Goal: Obtain resource: Download file/media

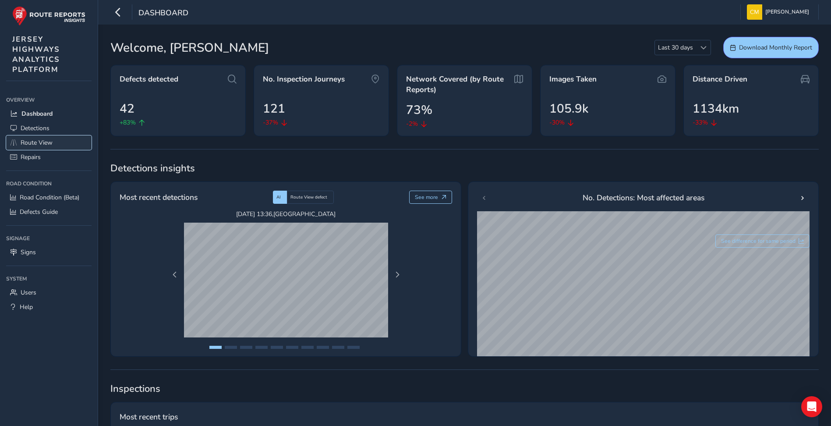
click at [43, 141] on span "Route View" at bounding box center [37, 142] width 32 height 8
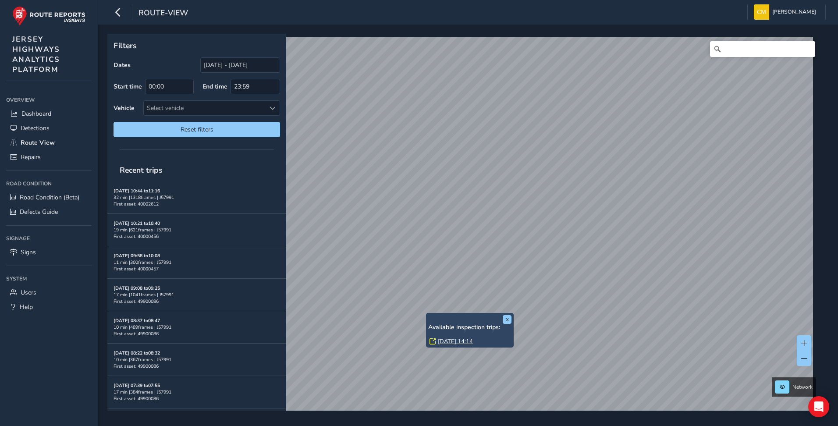
click at [445, 339] on link "[DATE] 14:14" at bounding box center [455, 341] width 35 height 8
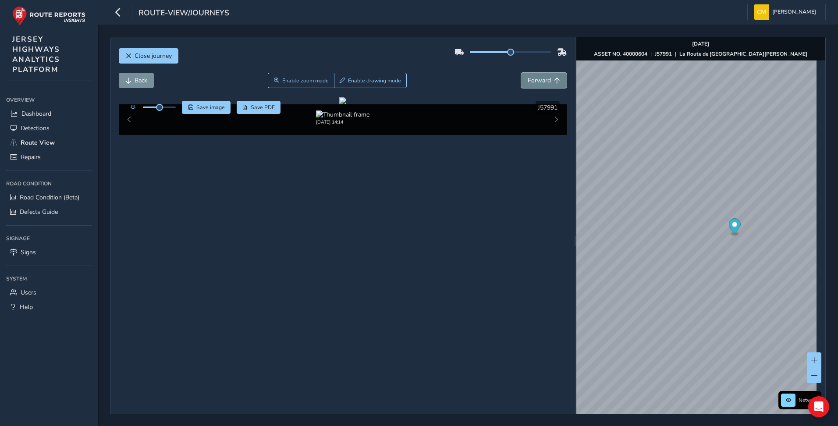
click at [541, 81] on span "Forward" at bounding box center [538, 80] width 23 height 8
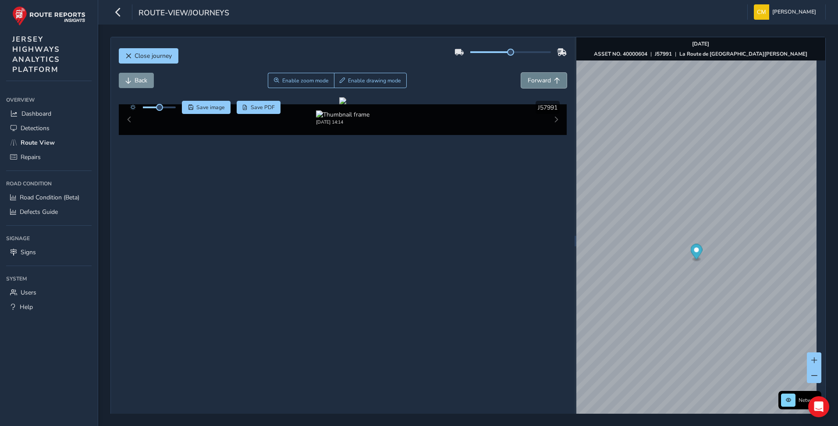
click at [541, 81] on span "Forward" at bounding box center [538, 80] width 23 height 8
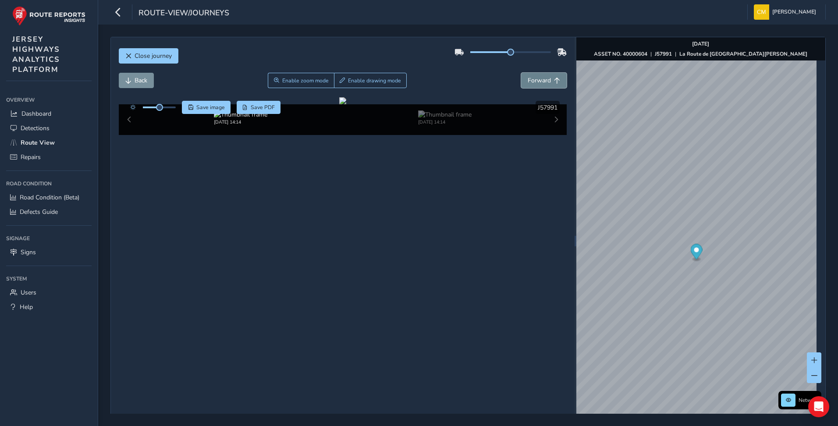
click at [541, 81] on span "Forward" at bounding box center [538, 80] width 23 height 8
click at [542, 81] on span "Forward" at bounding box center [538, 80] width 23 height 8
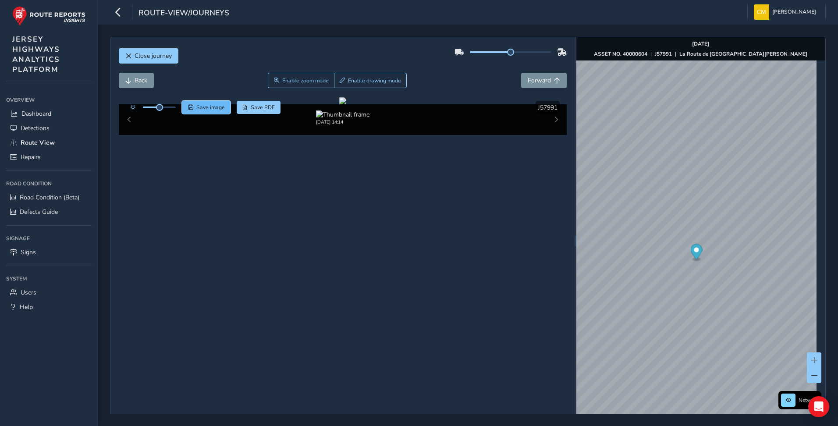
click at [206, 107] on span "Save image" at bounding box center [210, 107] width 28 height 7
click at [541, 83] on span "Forward" at bounding box center [538, 80] width 23 height 8
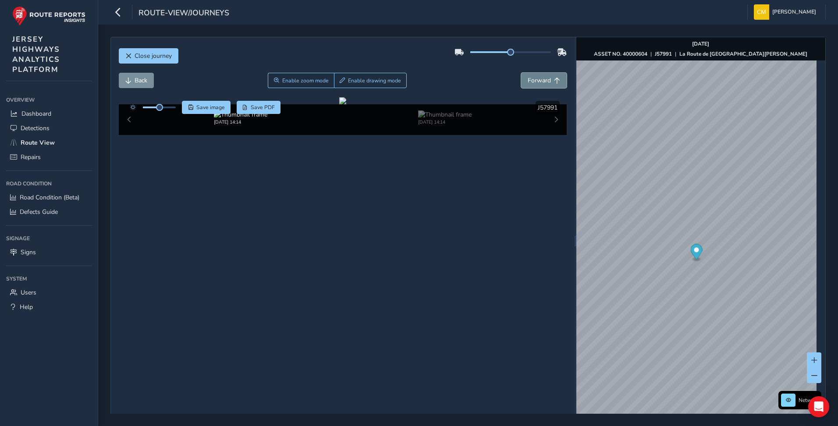
click at [541, 83] on span "Forward" at bounding box center [538, 80] width 23 height 8
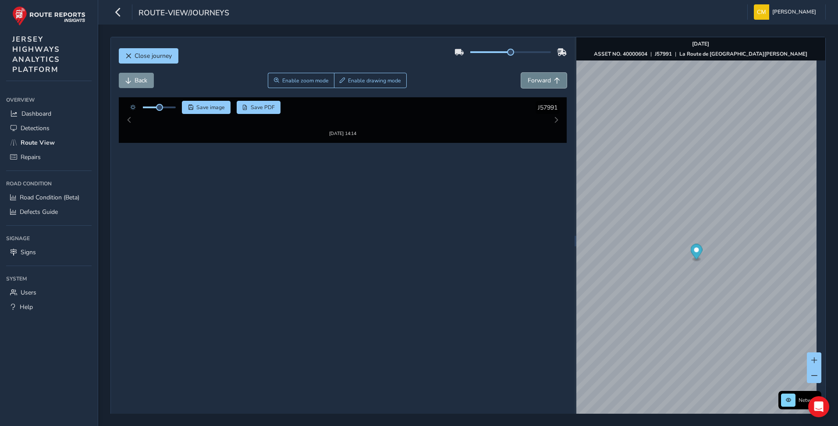
click at [541, 83] on span "Forward" at bounding box center [538, 80] width 23 height 8
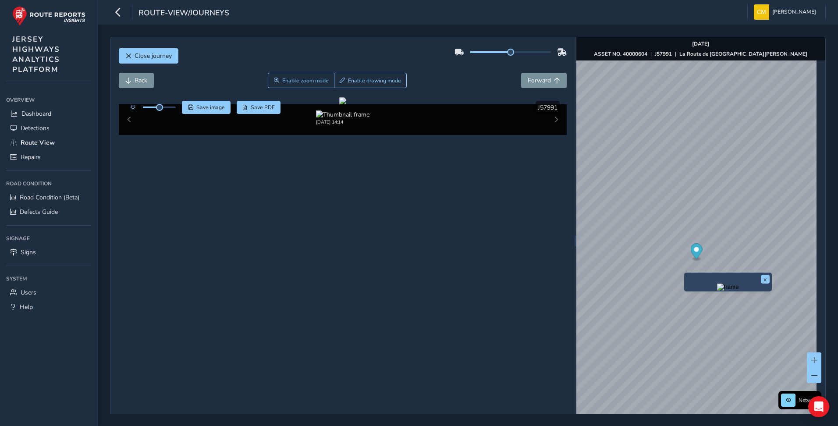
click at [717, 290] on img "Preview frame" at bounding box center [728, 286] width 22 height 7
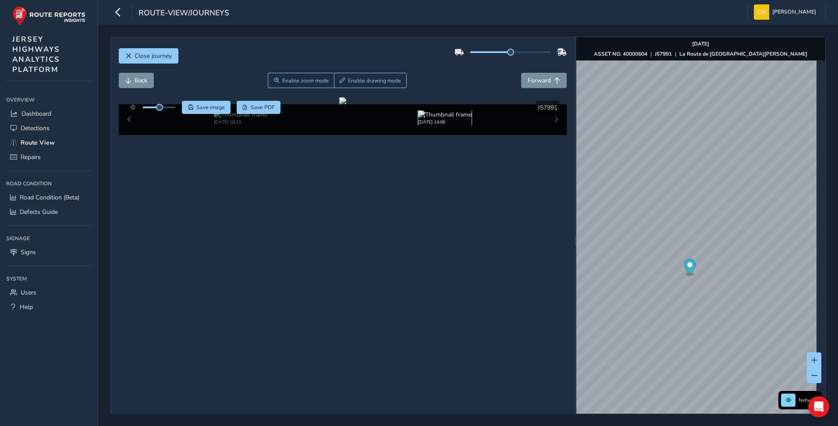
click at [445, 119] on img at bounding box center [444, 114] width 53 height 8
click at [218, 119] on img at bounding box center [240, 114] width 53 height 8
click at [432, 119] on img at bounding box center [444, 114] width 53 height 8
click at [541, 80] on span "Forward" at bounding box center [538, 80] width 23 height 8
click at [146, 79] on span "Back" at bounding box center [140, 80] width 13 height 8
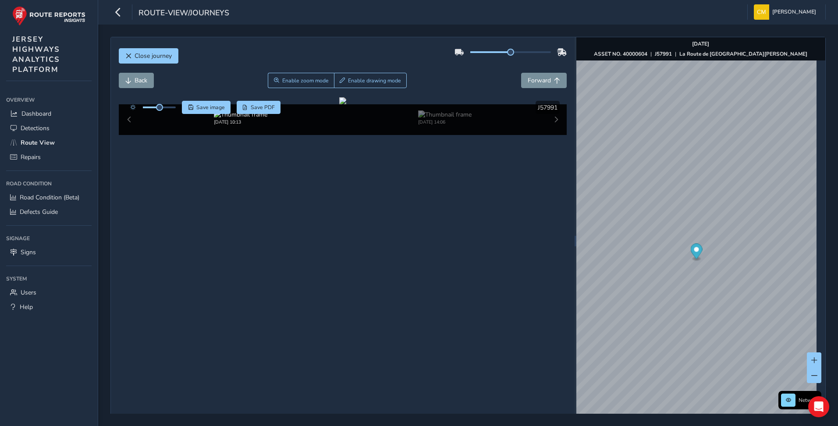
click at [551, 135] on div "[DATE] 10:13 [DATE] 14:06" at bounding box center [343, 119] width 448 height 31
click at [436, 119] on img at bounding box center [444, 114] width 53 height 8
click at [220, 119] on img at bounding box center [240, 114] width 53 height 8
click at [436, 119] on img at bounding box center [444, 114] width 53 height 8
click at [207, 109] on span "Save image" at bounding box center [210, 107] width 28 height 7
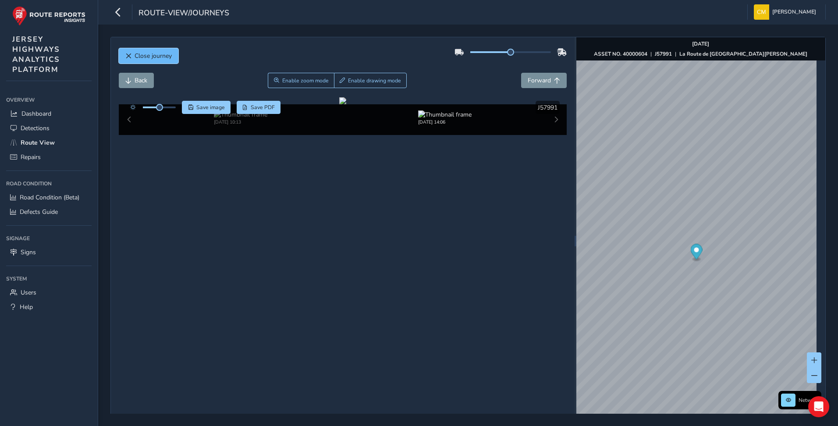
click at [152, 56] on span "Close journey" at bounding box center [152, 56] width 37 height 8
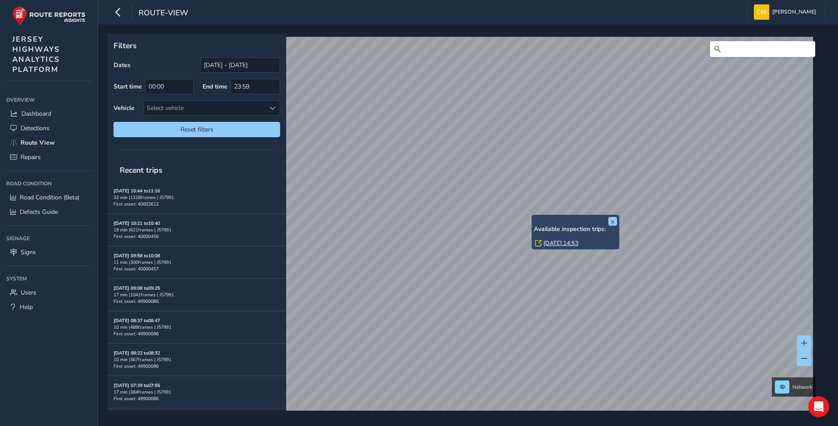
click at [548, 244] on link "[DATE] 14:53" at bounding box center [560, 243] width 35 height 8
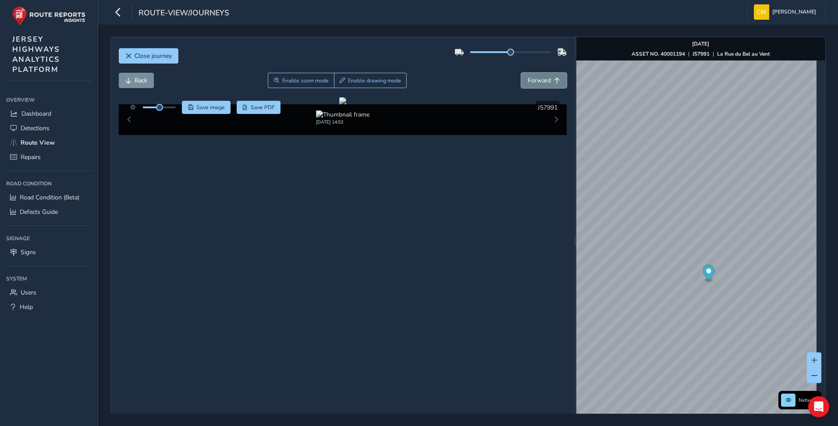
click at [545, 79] on span "Forward" at bounding box center [538, 80] width 23 height 8
click at [209, 106] on span "Save image" at bounding box center [210, 107] width 28 height 7
